Goal: Navigation & Orientation: Find specific page/section

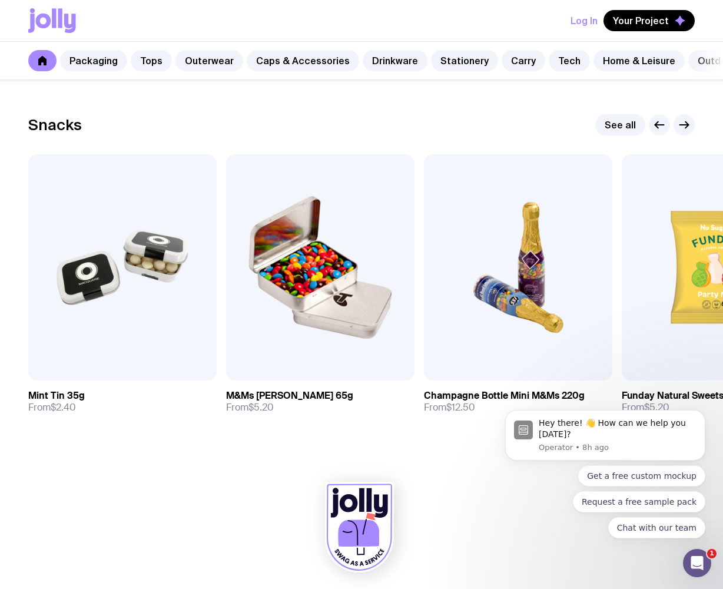
scroll to position [4000, 0]
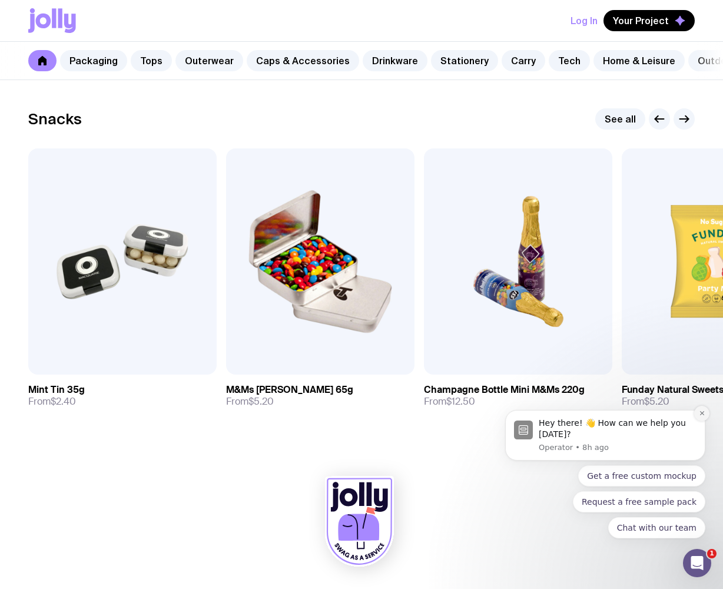
click at [706, 414] on button "Dismiss notification" at bounding box center [701, 413] width 15 height 15
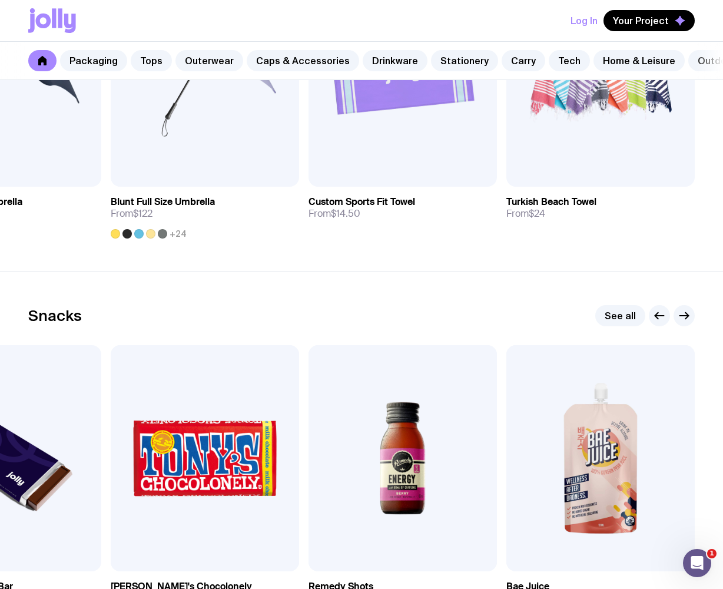
scroll to position [3547, 0]
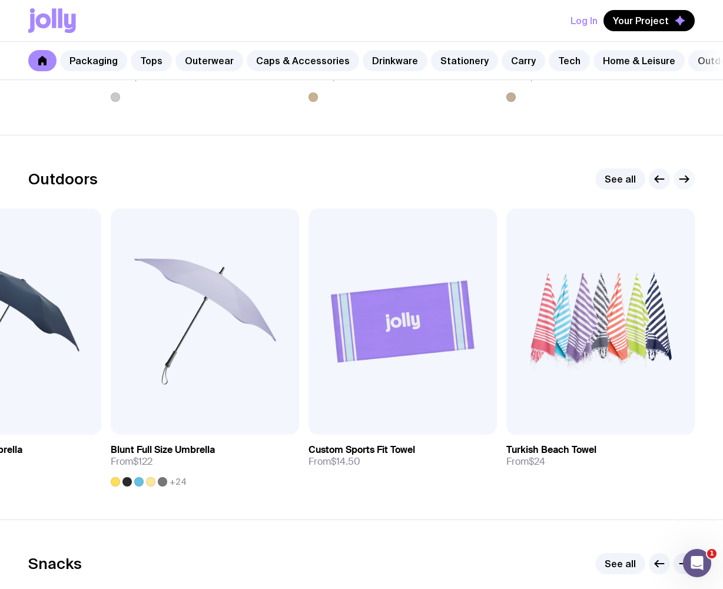
click at [687, 186] on icon "button" at bounding box center [684, 179] width 14 height 14
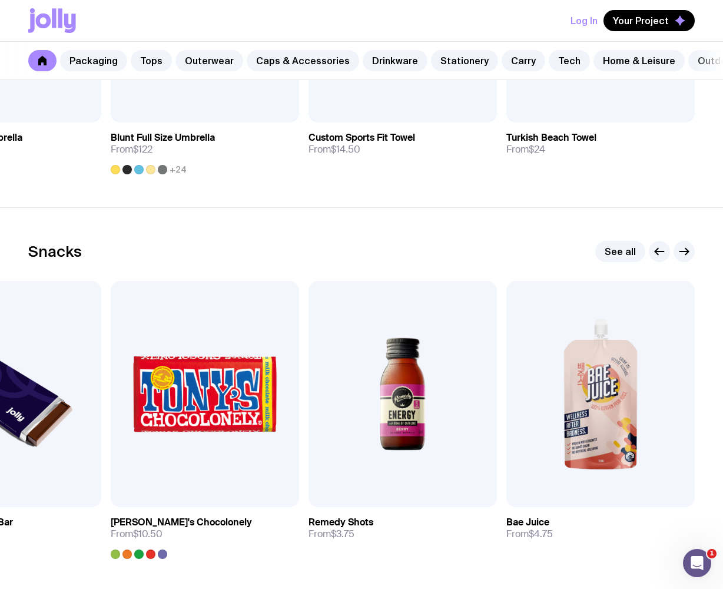
scroll to position [4000, 0]
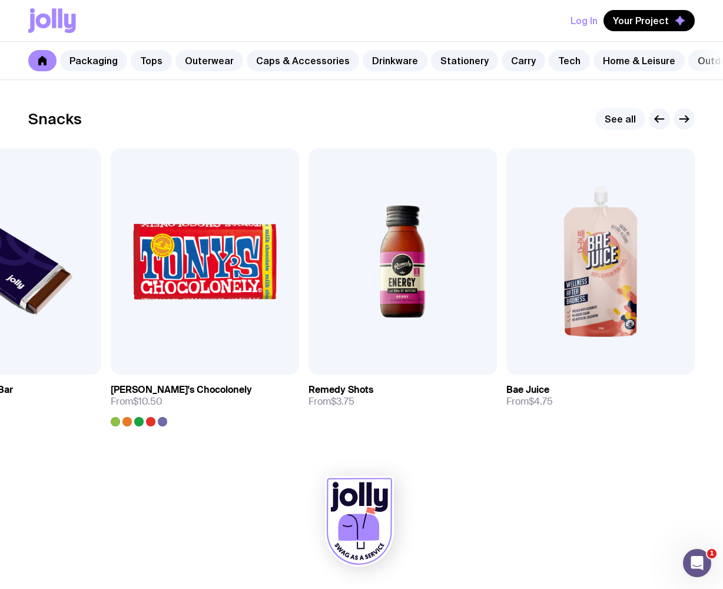
click at [608, 121] on link "See all" at bounding box center [620, 118] width 50 height 21
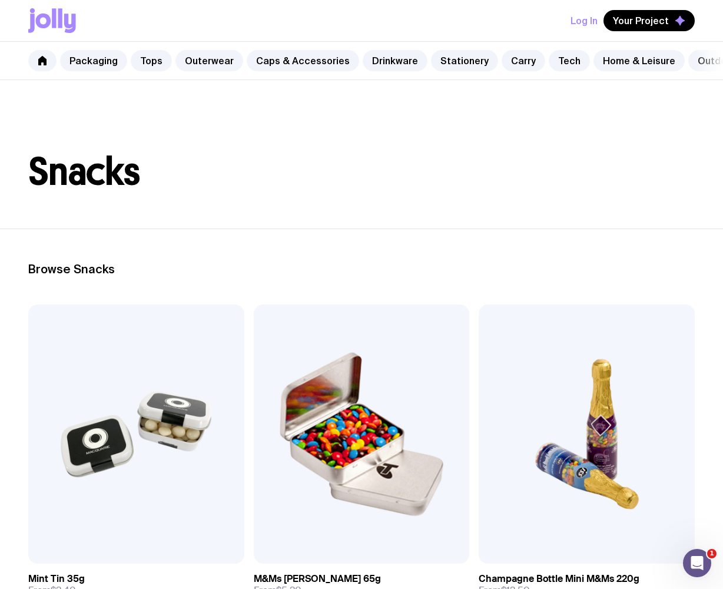
scroll to position [3, 0]
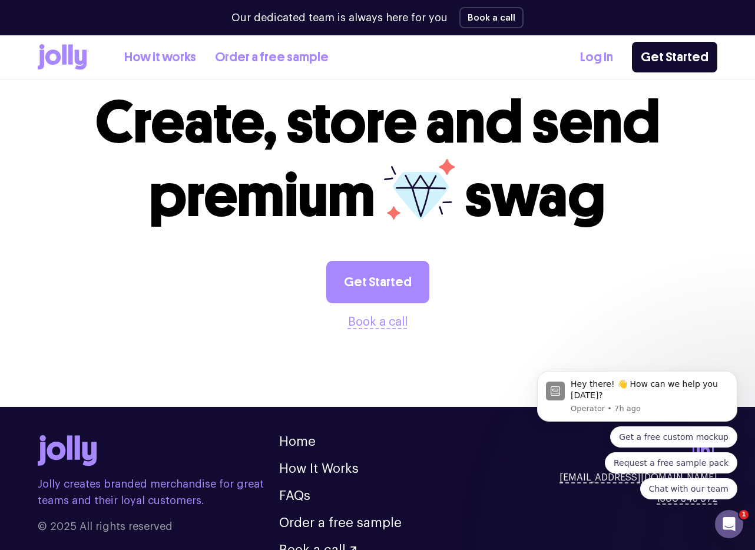
scroll to position [3174, 0]
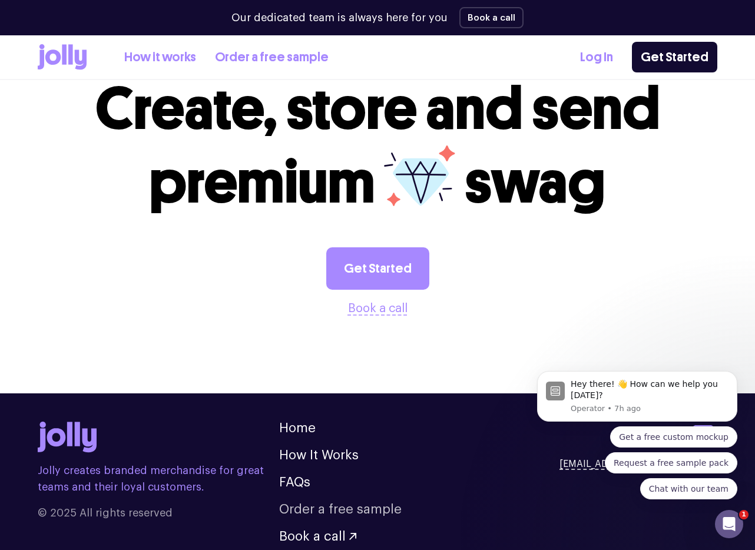
click at [308, 492] on link "Order a free sample" at bounding box center [340, 509] width 122 height 13
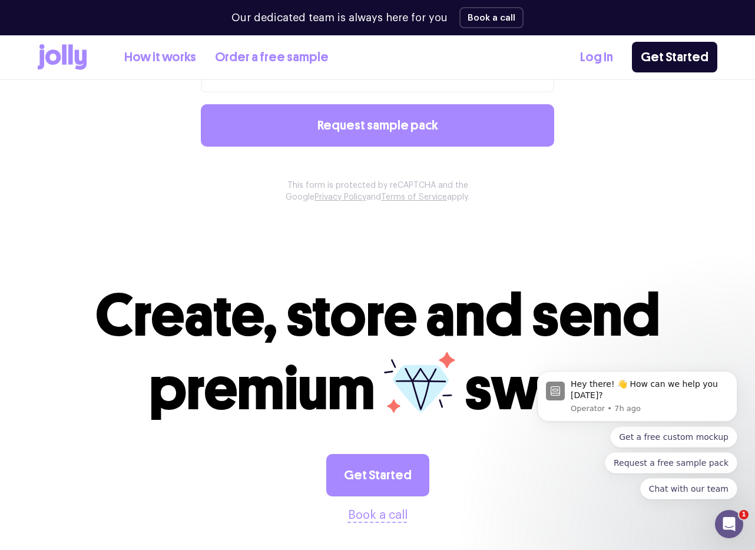
scroll to position [1034, 0]
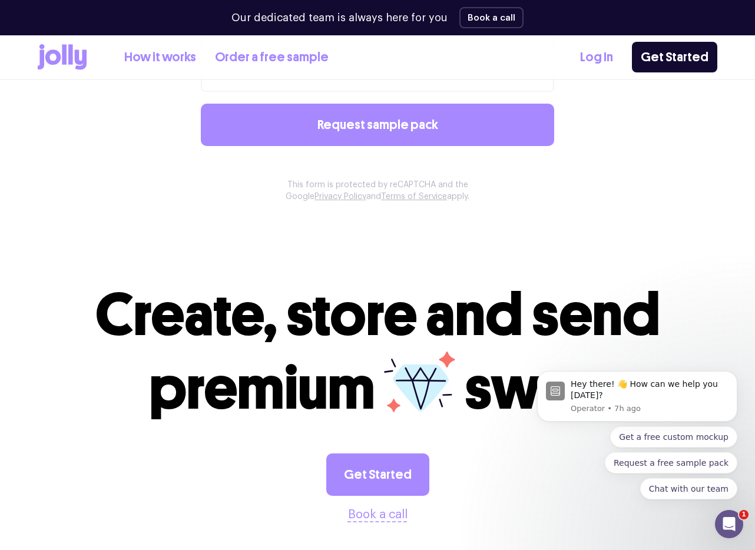
click at [88, 65] on div "How it works Order a free sample" at bounding box center [183, 57] width 291 height 26
click at [74, 59] on icon at bounding box center [62, 57] width 49 height 26
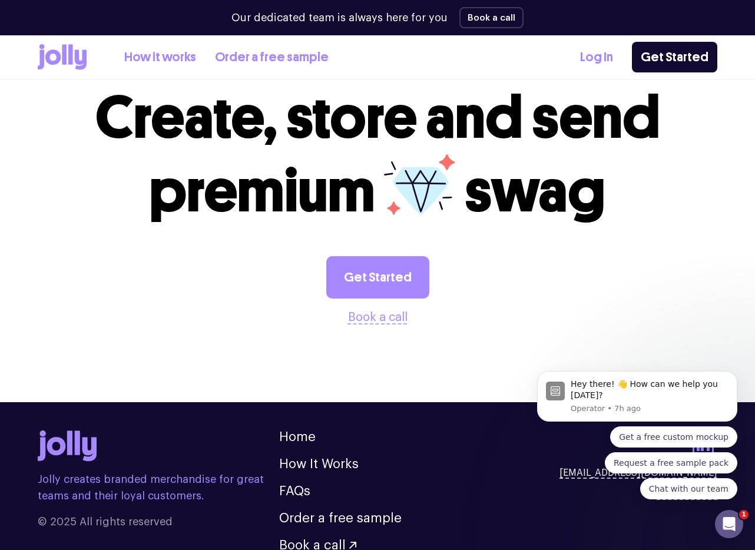
scroll to position [3174, 0]
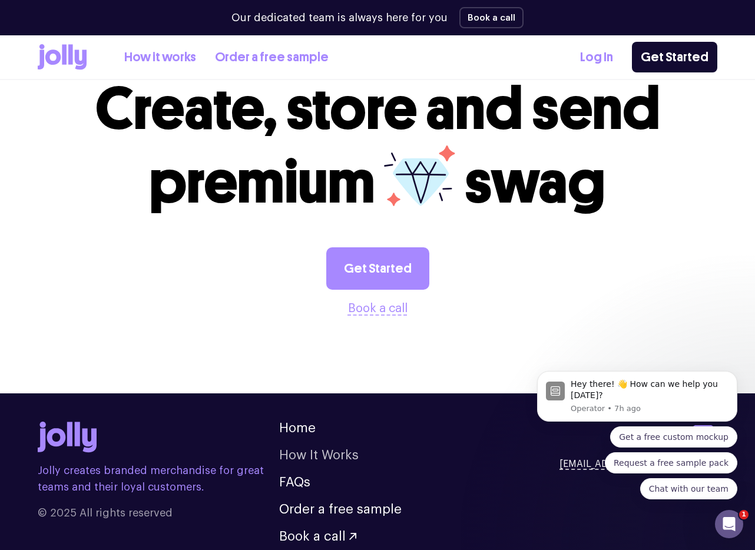
click at [301, 449] on link "How It Works" at bounding box center [318, 455] width 79 height 13
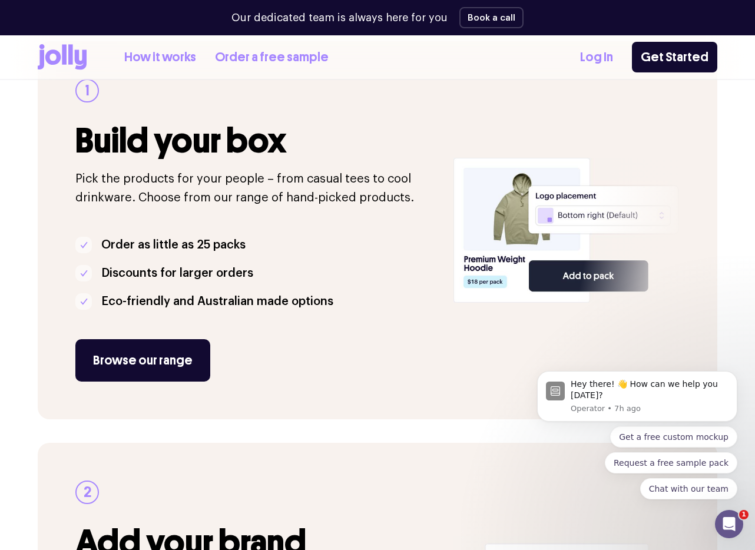
scroll to position [248, 0]
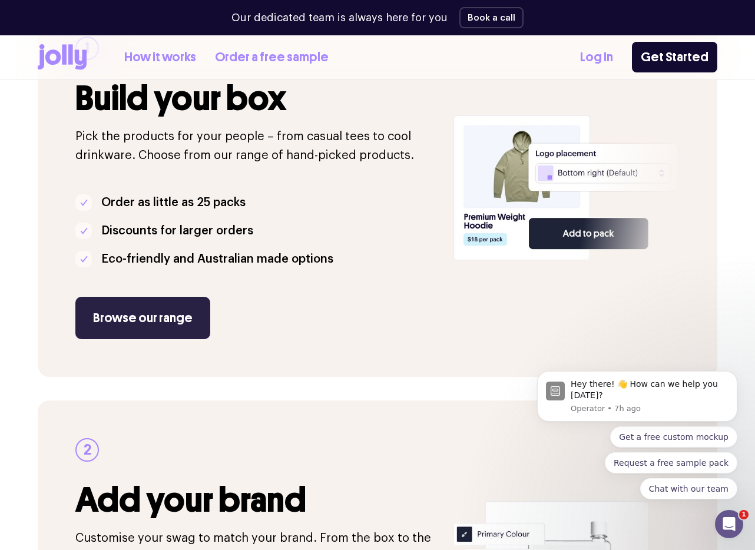
click at [165, 323] on link "Browse our range" at bounding box center [142, 318] width 135 height 42
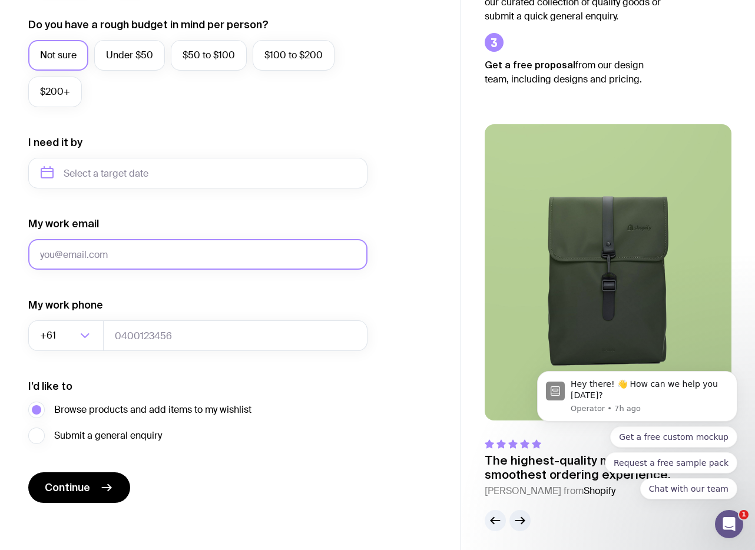
scroll to position [451, 0]
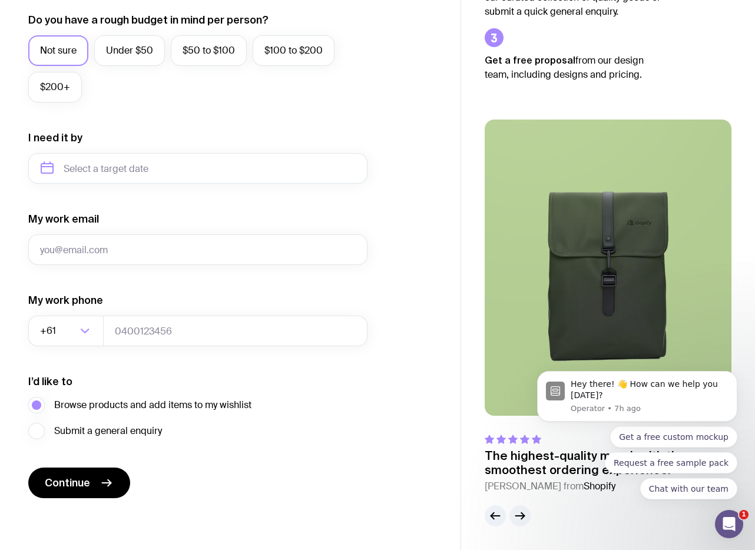
click at [519, 520] on button "button" at bounding box center [519, 515] width 21 height 21
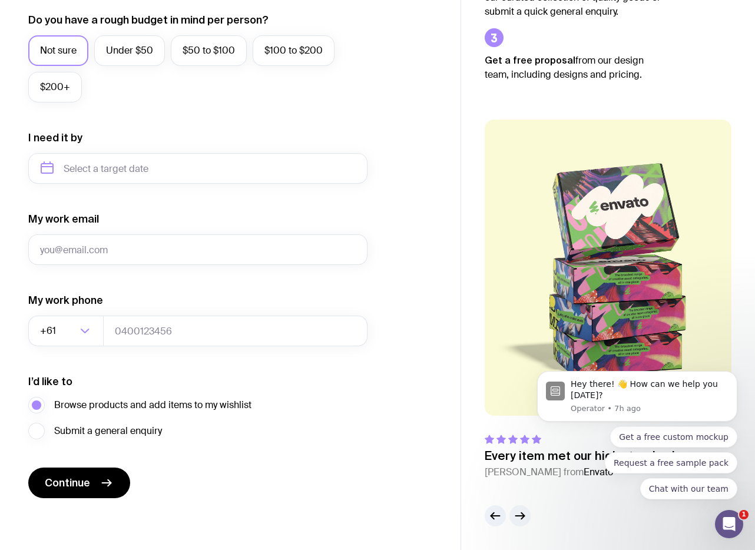
click at [519, 520] on icon "button" at bounding box center [520, 516] width 14 height 14
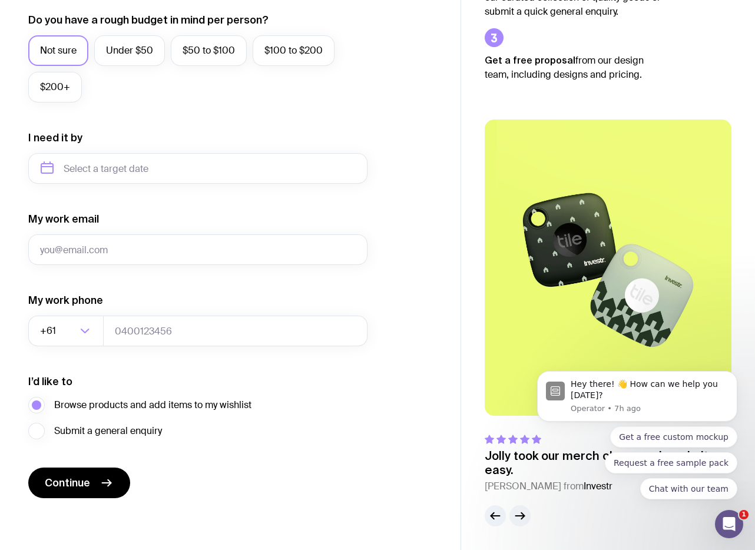
click at [519, 520] on icon "button" at bounding box center [520, 516] width 14 height 14
